Goal: Information Seeking & Learning: Learn about a topic

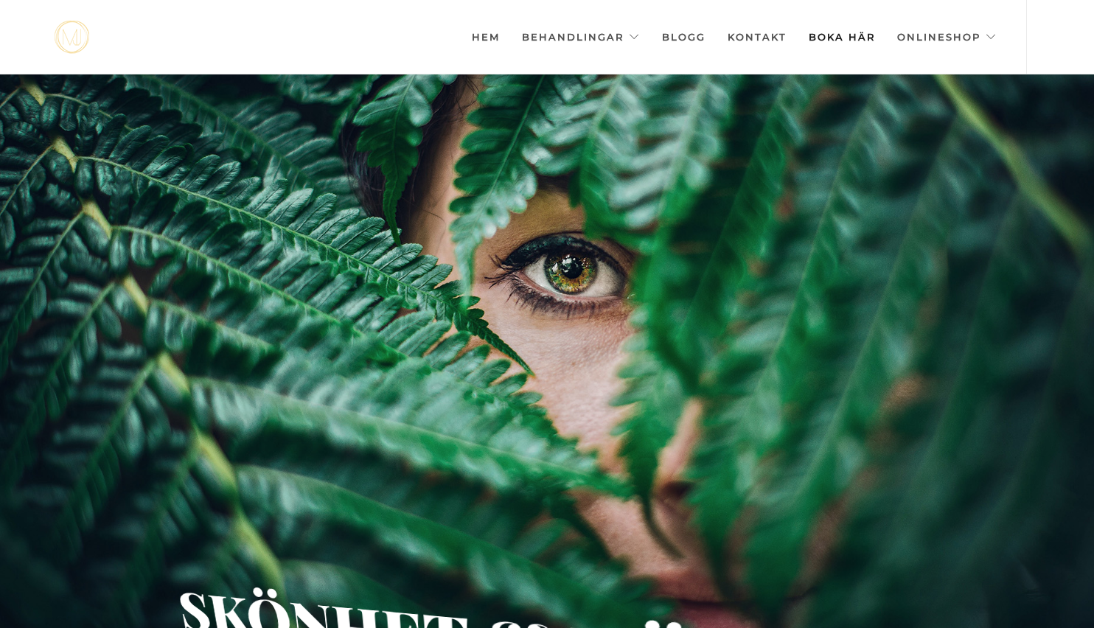
click at [732, 178] on div at bounding box center [547, 388] width 1094 height 628
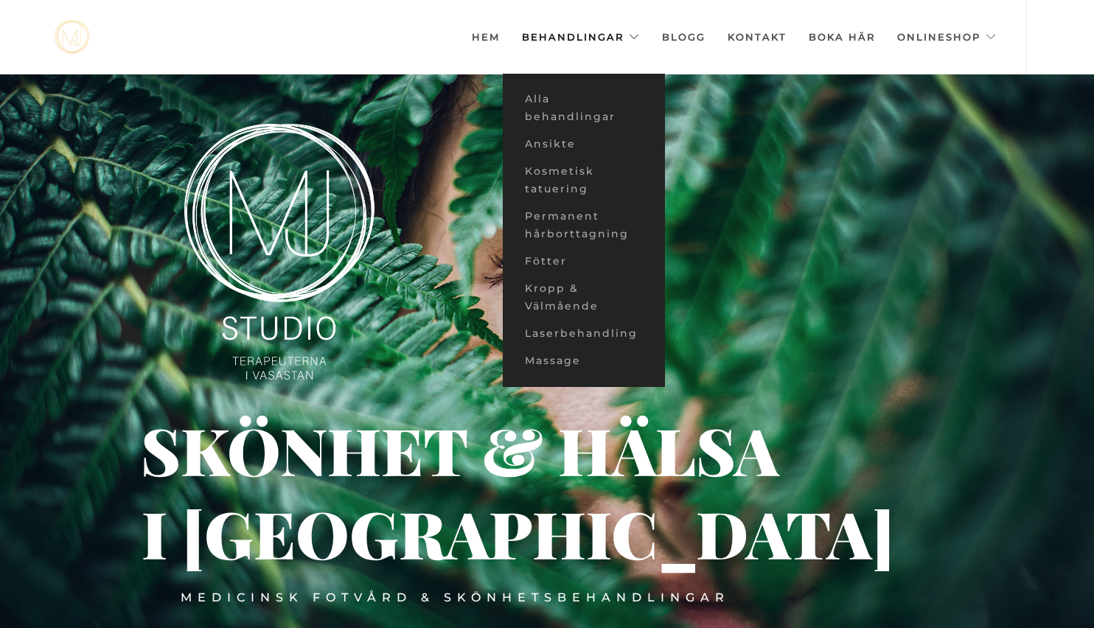
click at [572, 38] on link "Behandlingar" at bounding box center [581, 37] width 118 height 74
click at [555, 107] on link "Alla behandlingar" at bounding box center [584, 108] width 162 height 45
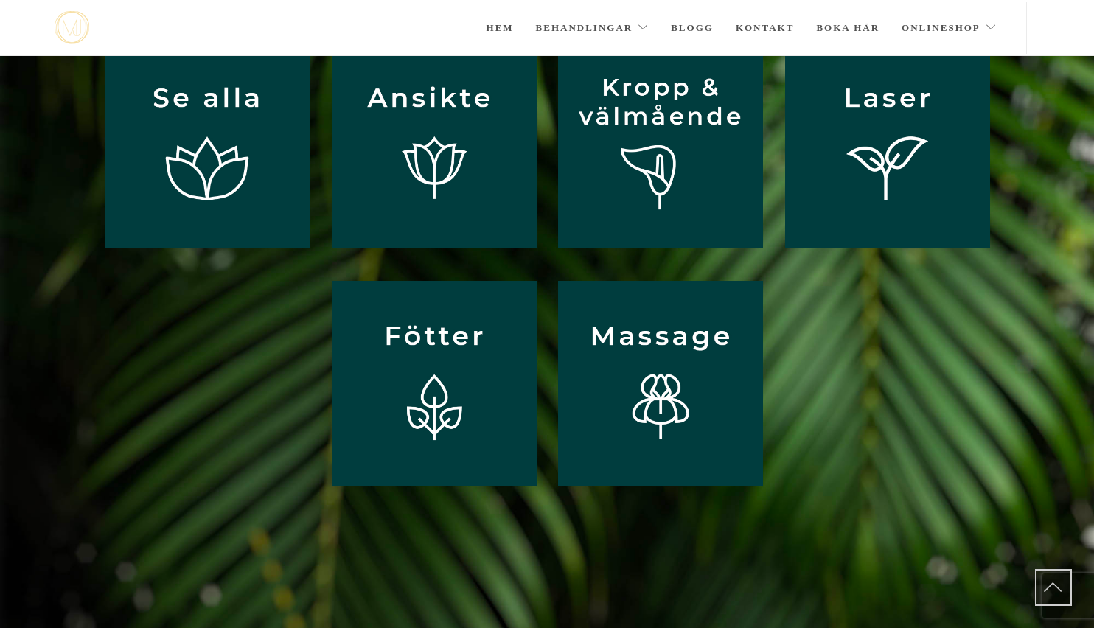
scroll to position [137, 0]
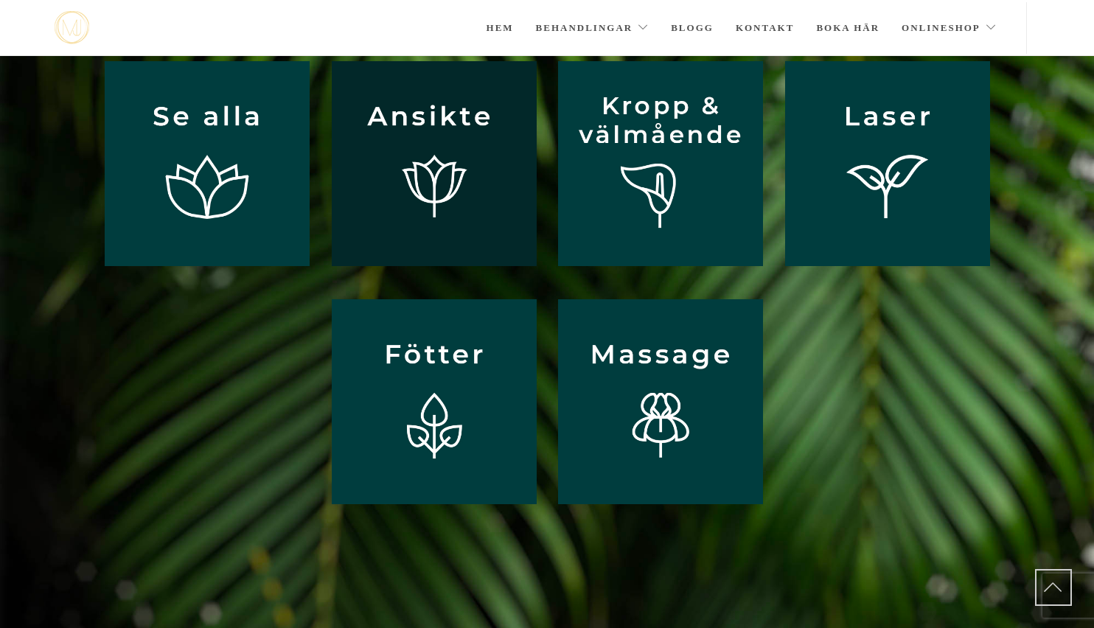
click at [496, 124] on img at bounding box center [434, 163] width 205 height 205
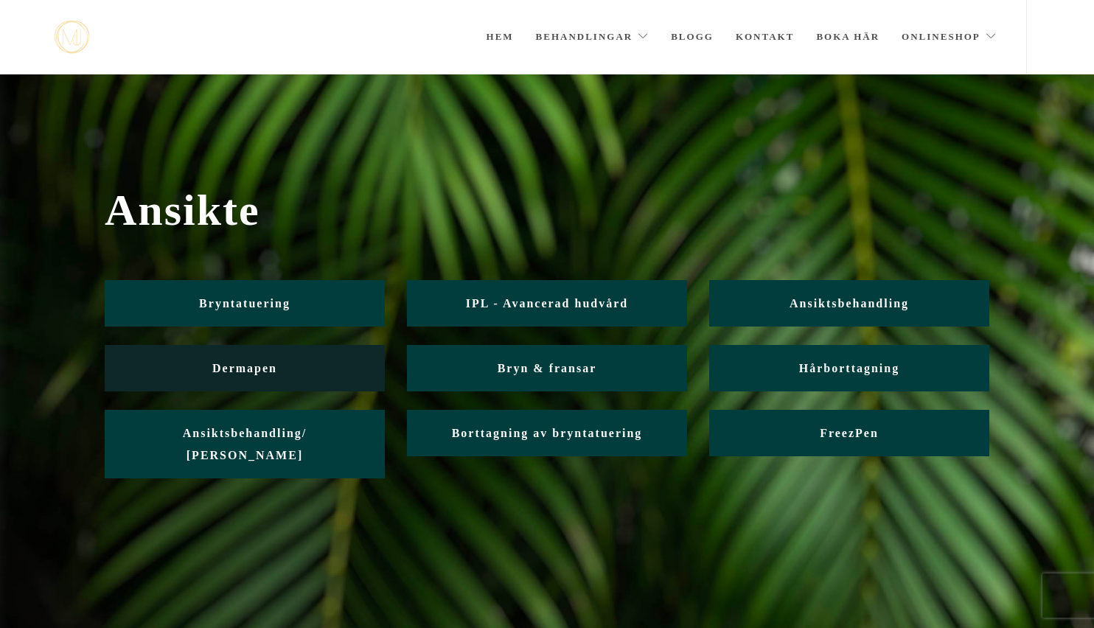
click at [260, 364] on span "Dermapen" at bounding box center [244, 368] width 65 height 13
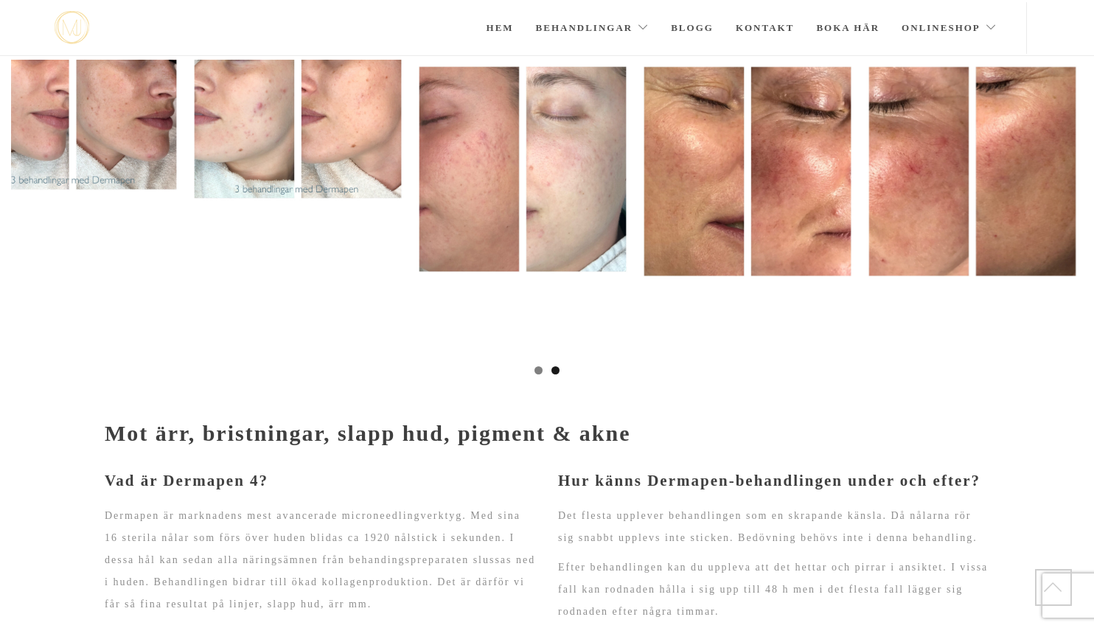
scroll to position [114, 0]
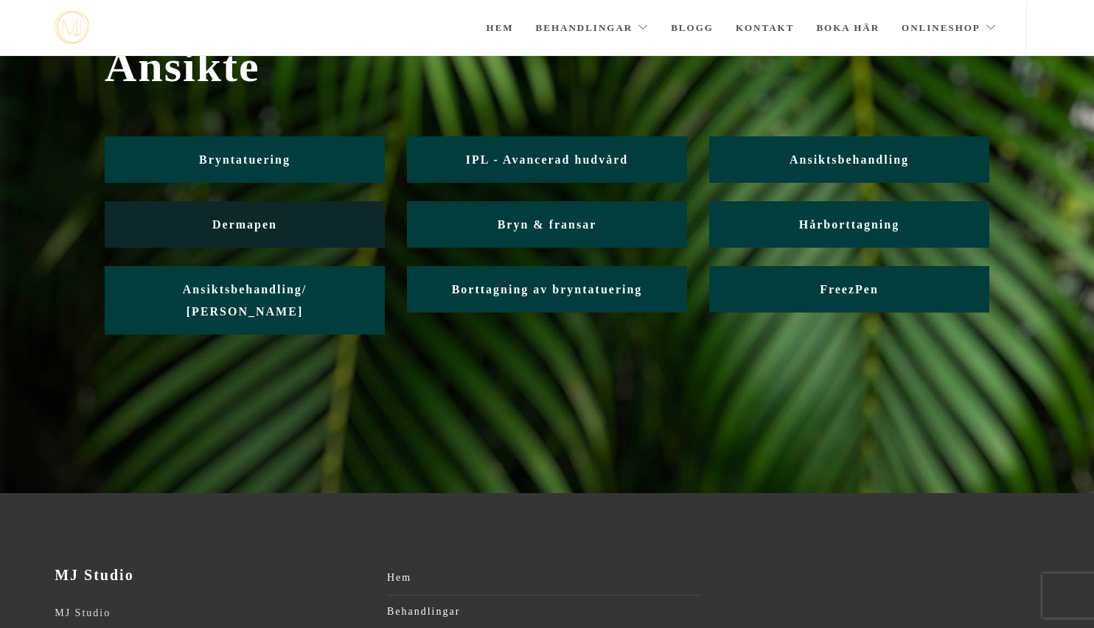
scroll to position [68, 0]
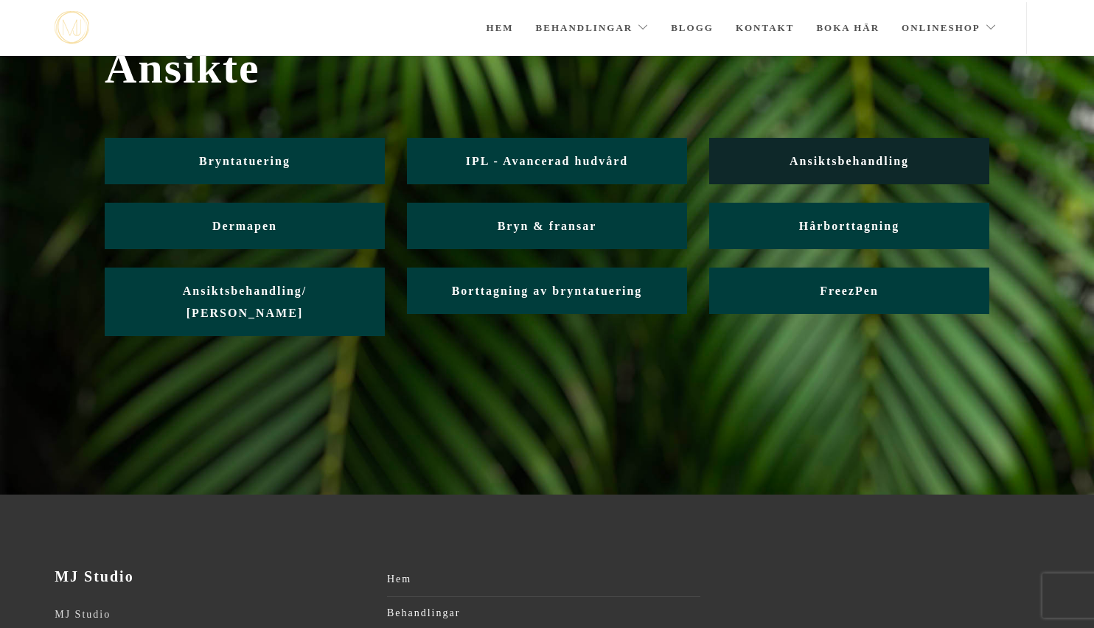
click at [853, 167] on span "Ansiktsbehandling" at bounding box center [849, 161] width 119 height 13
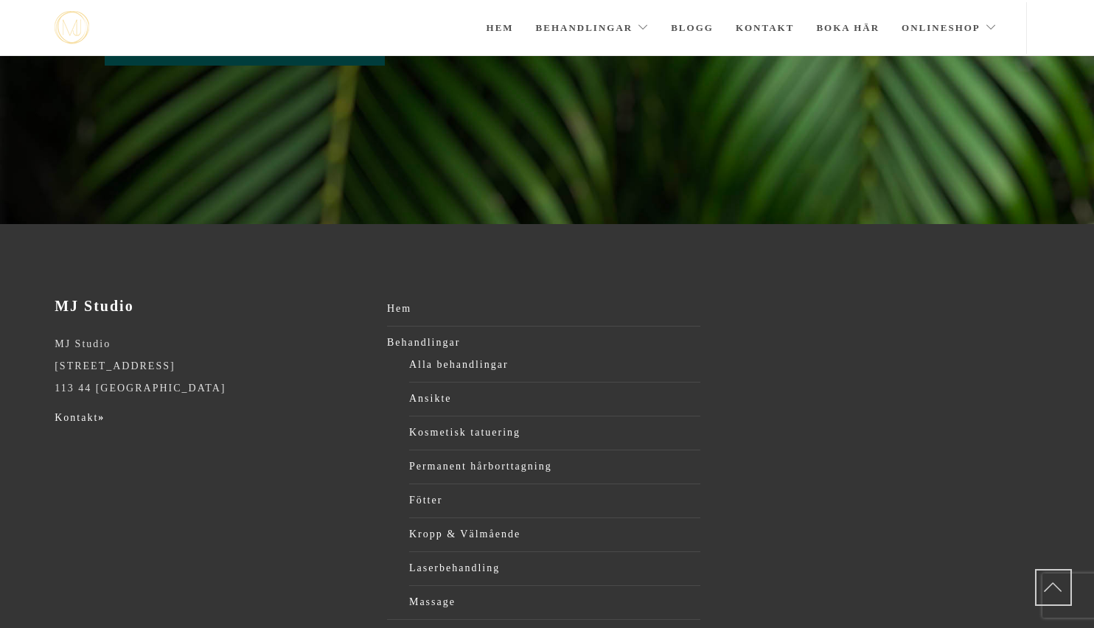
scroll to position [370, 0]
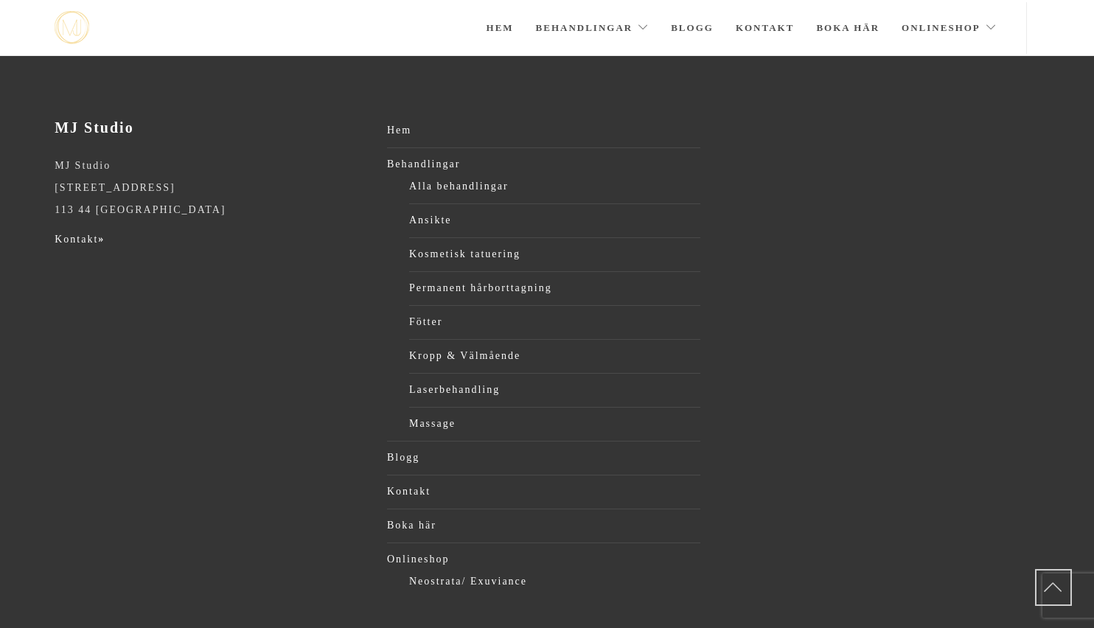
scroll to position [2788, 0]
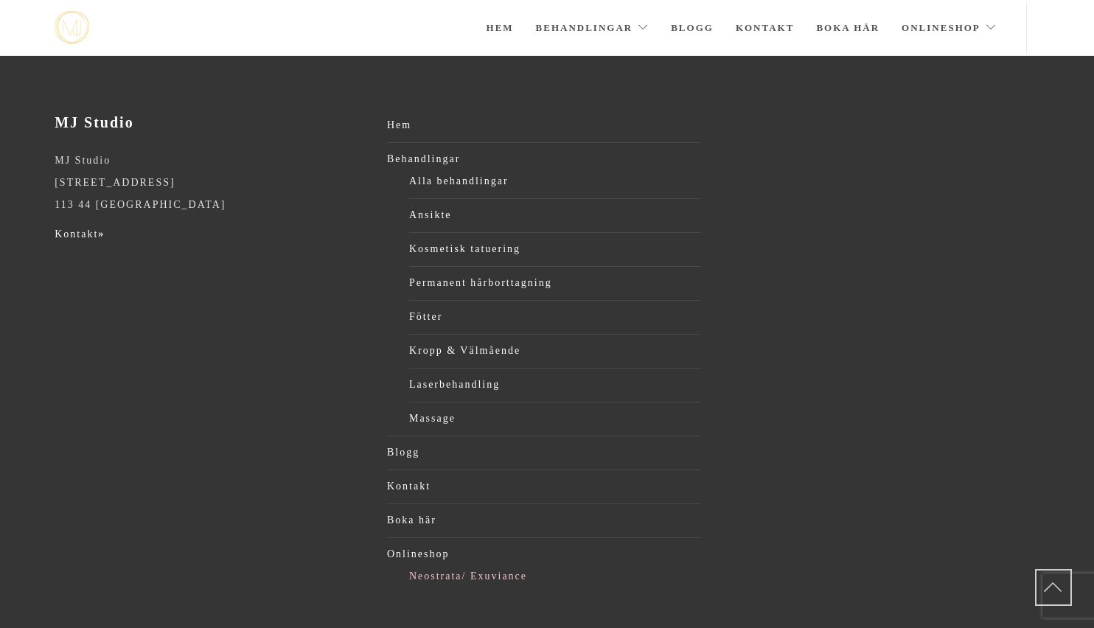
click at [444, 566] on link "Neostrata/ Exuviance" at bounding box center [554, 577] width 291 height 22
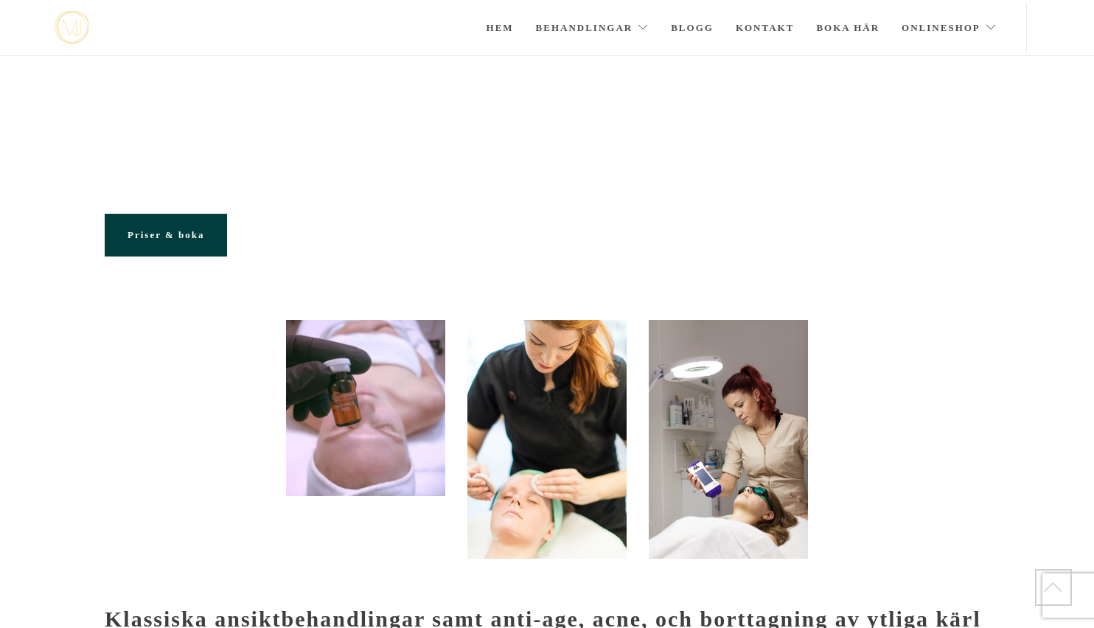
scroll to position [2788, 0]
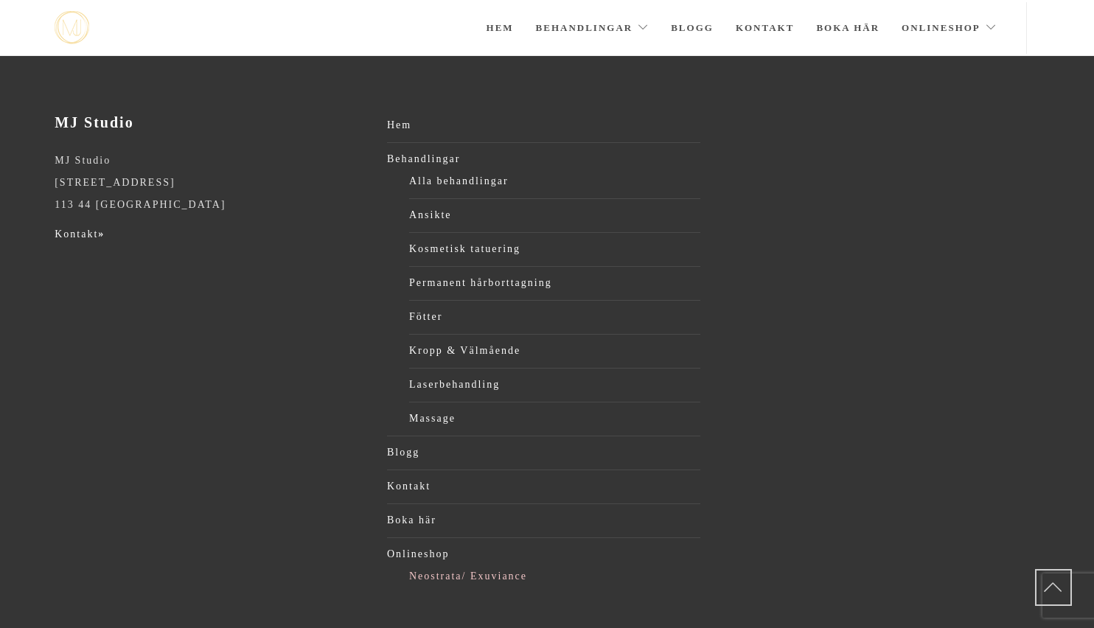
drag, startPoint x: 488, startPoint y: 544, endPoint x: 496, endPoint y: 534, distance: 12.6
click at [488, 566] on link "Neostrata/ Exuviance" at bounding box center [554, 577] width 291 height 22
